Goal: Task Accomplishment & Management: Manage account settings

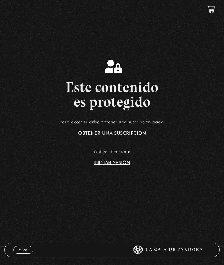
click at [27, 249] on span "Menu" at bounding box center [24, 250] width 10 height 4
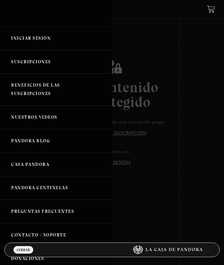
click at [36, 43] on link "Iniciar Sesión" at bounding box center [56, 39] width 112 height 24
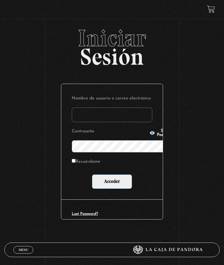
click at [82, 108] on input "Nombre de usuario o correo electrónico" at bounding box center [112, 115] width 81 height 15
type input "Mariposa"
click at [149, 137] on button "Show Password" at bounding box center [161, 133] width 25 height 8
click at [112, 175] on input "Acceder" at bounding box center [112, 182] width 40 height 15
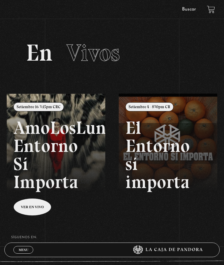
click at [58, 145] on link at bounding box center [119, 226] width 224 height 265
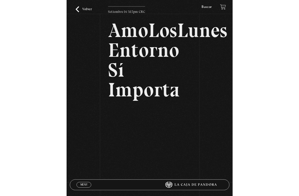
scroll to position [39, 0]
